Goal: Find contact information: Find contact information

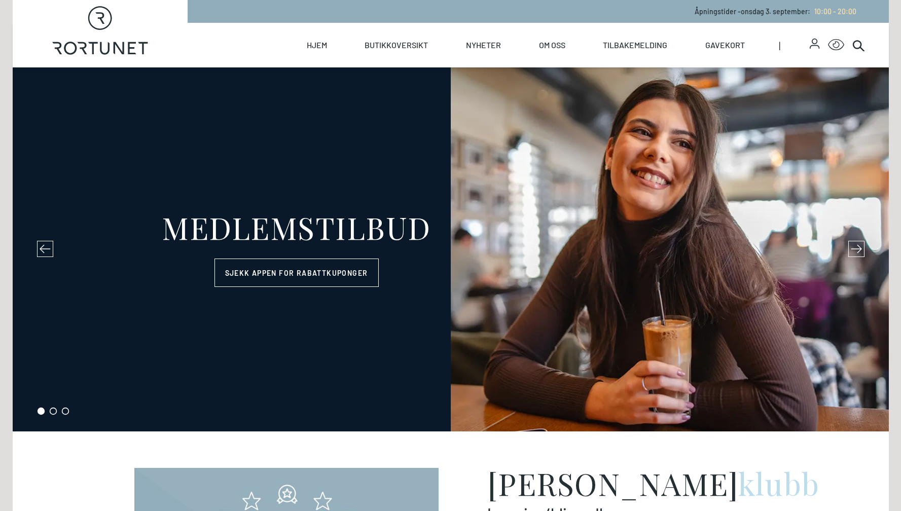
select select "NO"
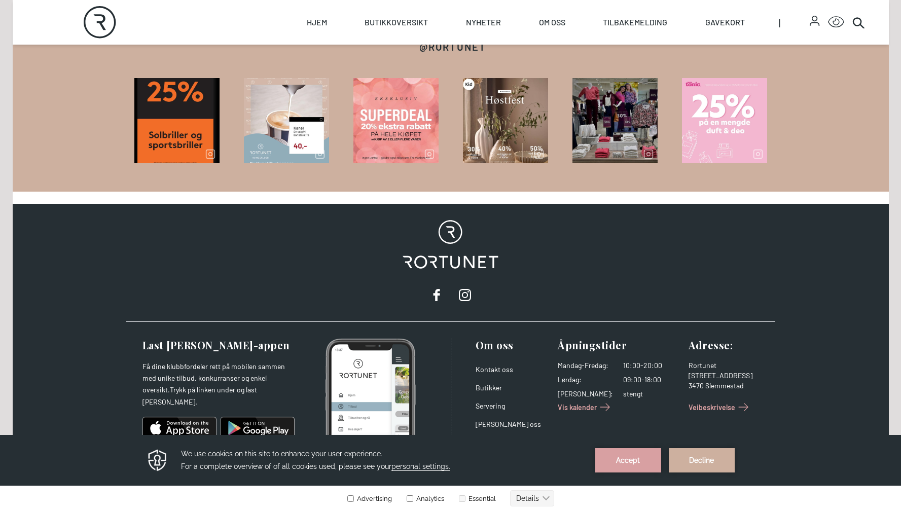
scroll to position [1608, 0]
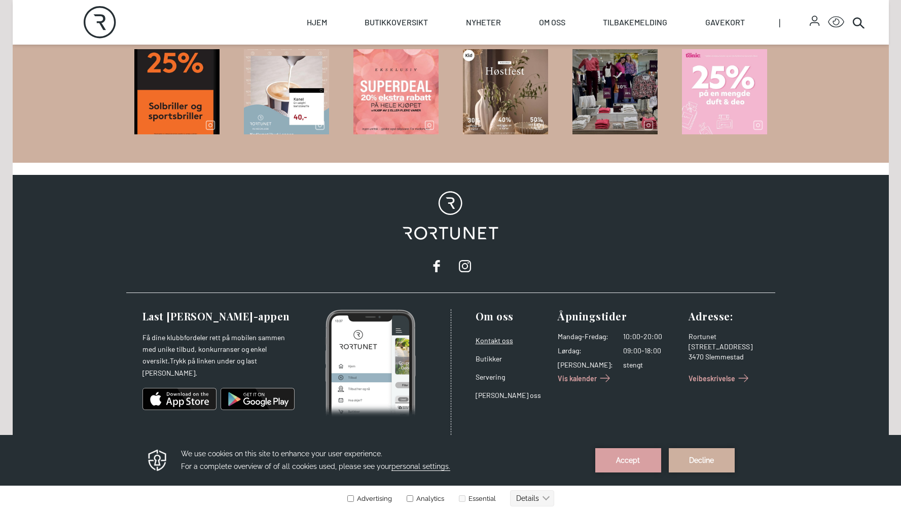
click at [489, 341] on link "Kontakt oss" at bounding box center [495, 340] width 38 height 9
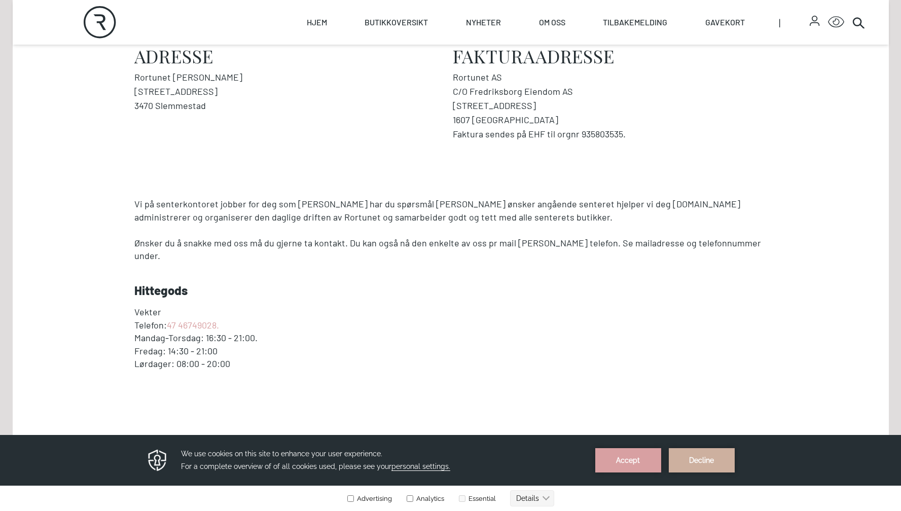
scroll to position [388, 0]
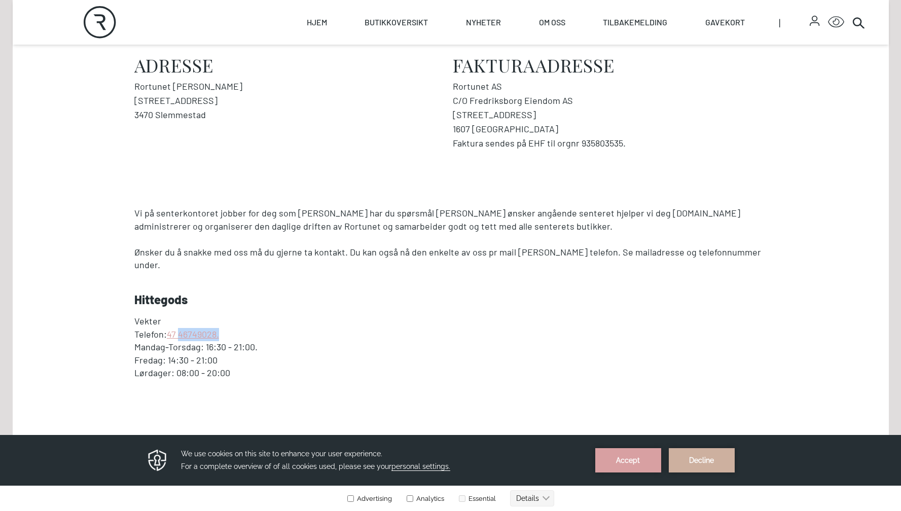
drag, startPoint x: 223, startPoint y: 320, endPoint x: 181, endPoint y: 322, distance: 42.2
click at [181, 328] on p "Telefon: [PHONE_NUMBER]." at bounding box center [450, 334] width 633 height 13
copy link "46749028."
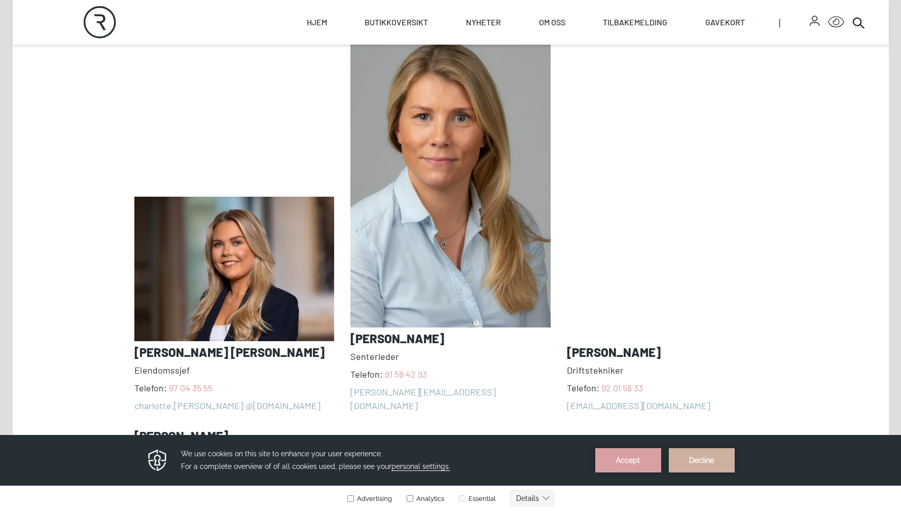
scroll to position [845, 0]
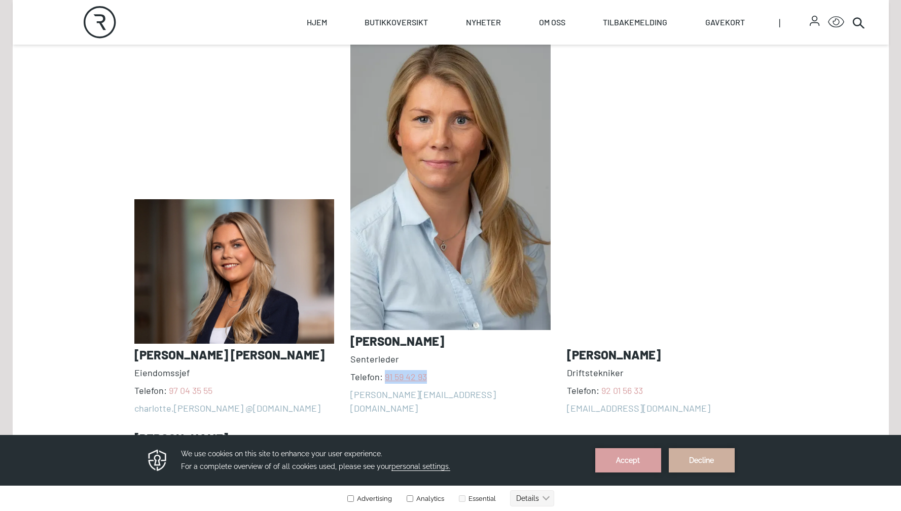
drag, startPoint x: 429, startPoint y: 363, endPoint x: 385, endPoint y: 365, distance: 43.7
click at [385, 370] on span "Telefon: [PHONE_NUMBER]" at bounding box center [451, 377] width 200 height 14
copy link "91 59 42 93"
